Goal: Find specific page/section: Find specific page/section

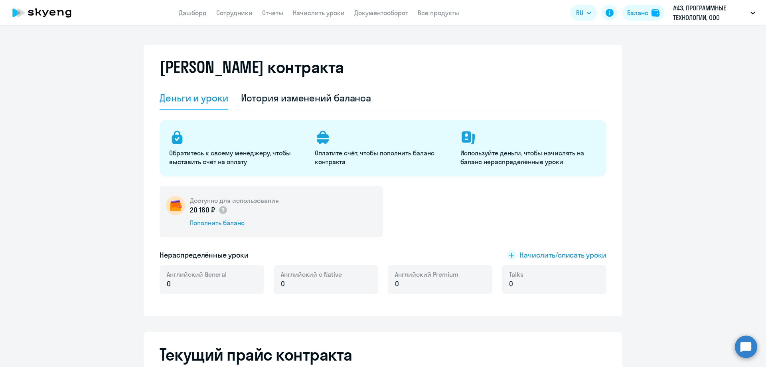
select select "english_adult_not_native_speaker"
click at [224, 10] on link "Сотрудники" at bounding box center [234, 13] width 36 height 8
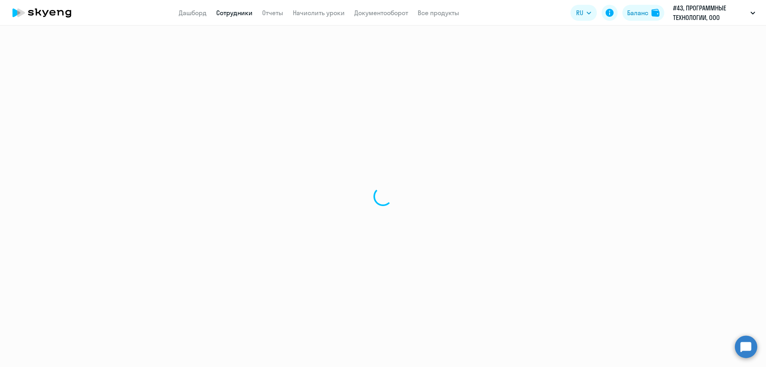
select select "30"
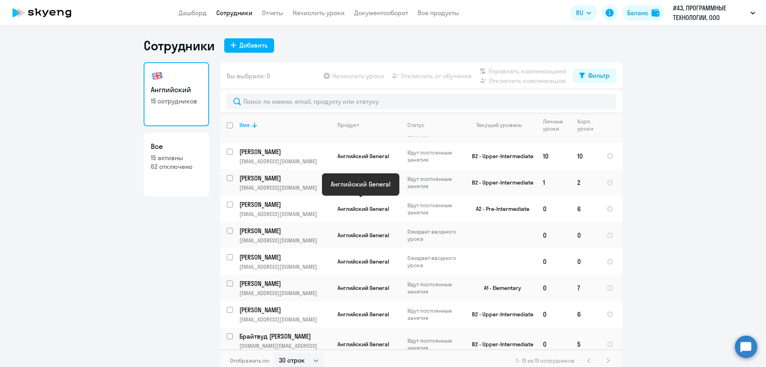
scroll to position [120, 0]
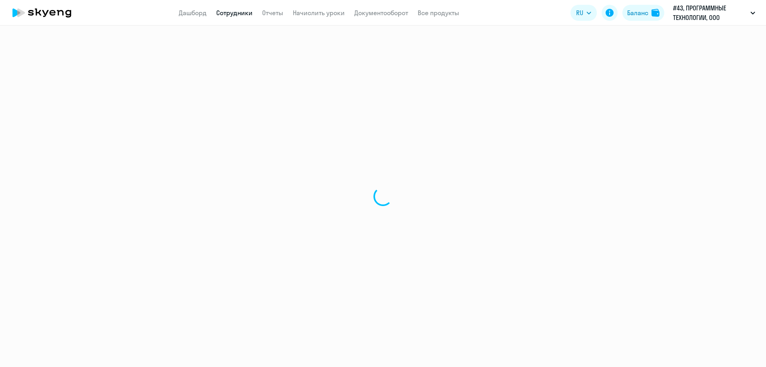
select select "30"
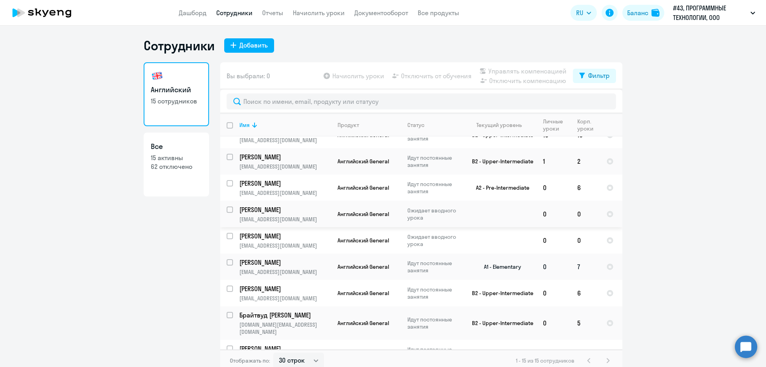
scroll to position [160, 0]
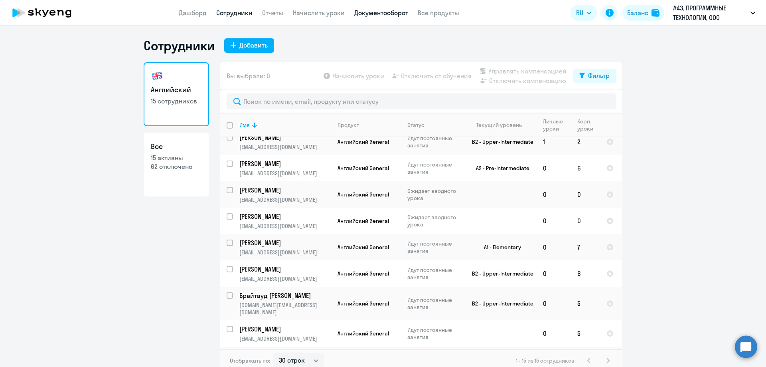
click at [374, 12] on link "Документооборот" at bounding box center [381, 13] width 54 height 8
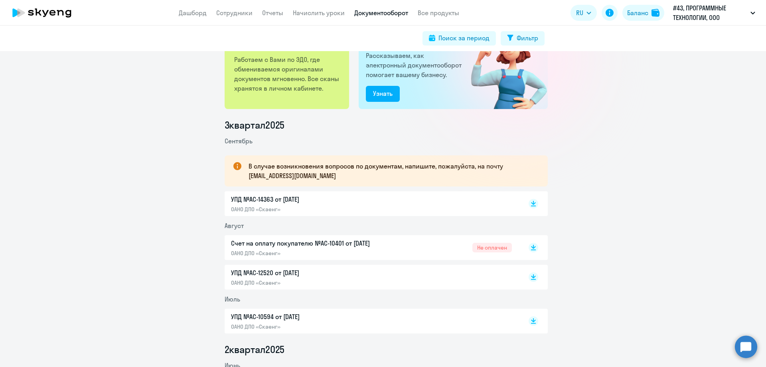
scroll to position [80, 0]
